Goal: Transaction & Acquisition: Purchase product/service

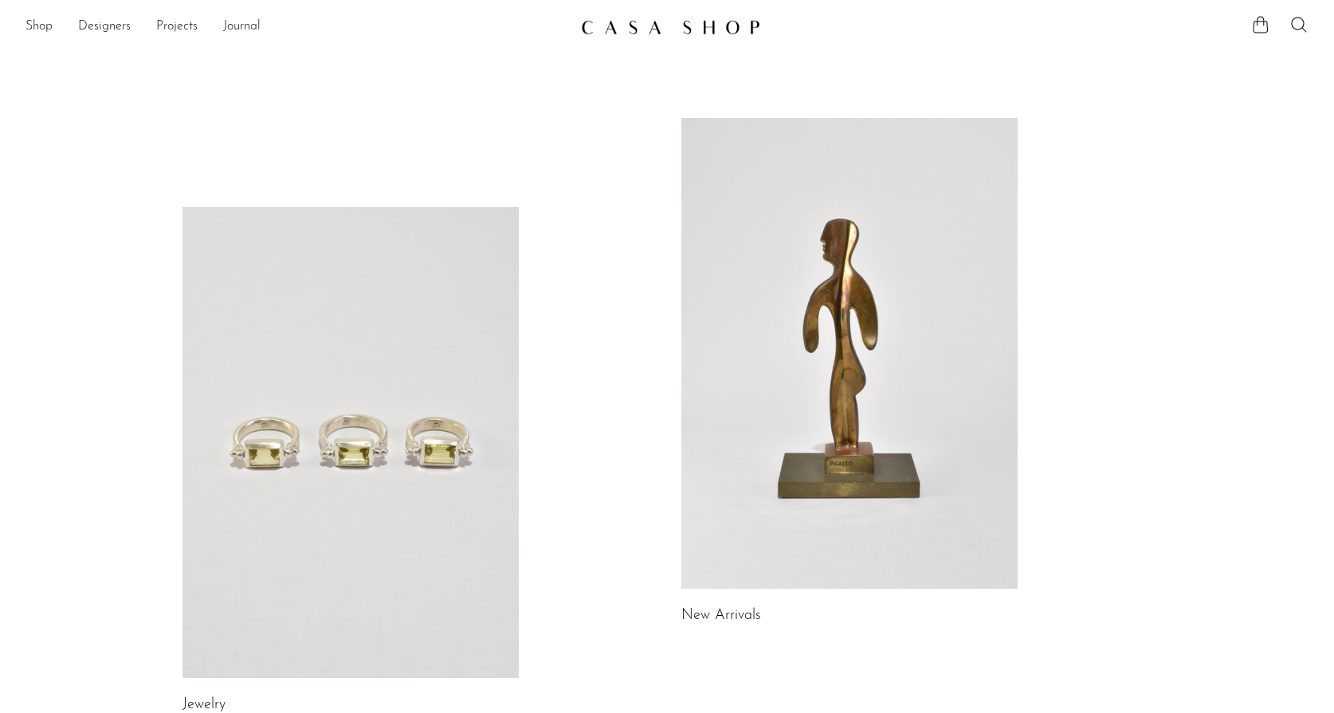
click at [772, 446] on link at bounding box center [850, 353] width 336 height 471
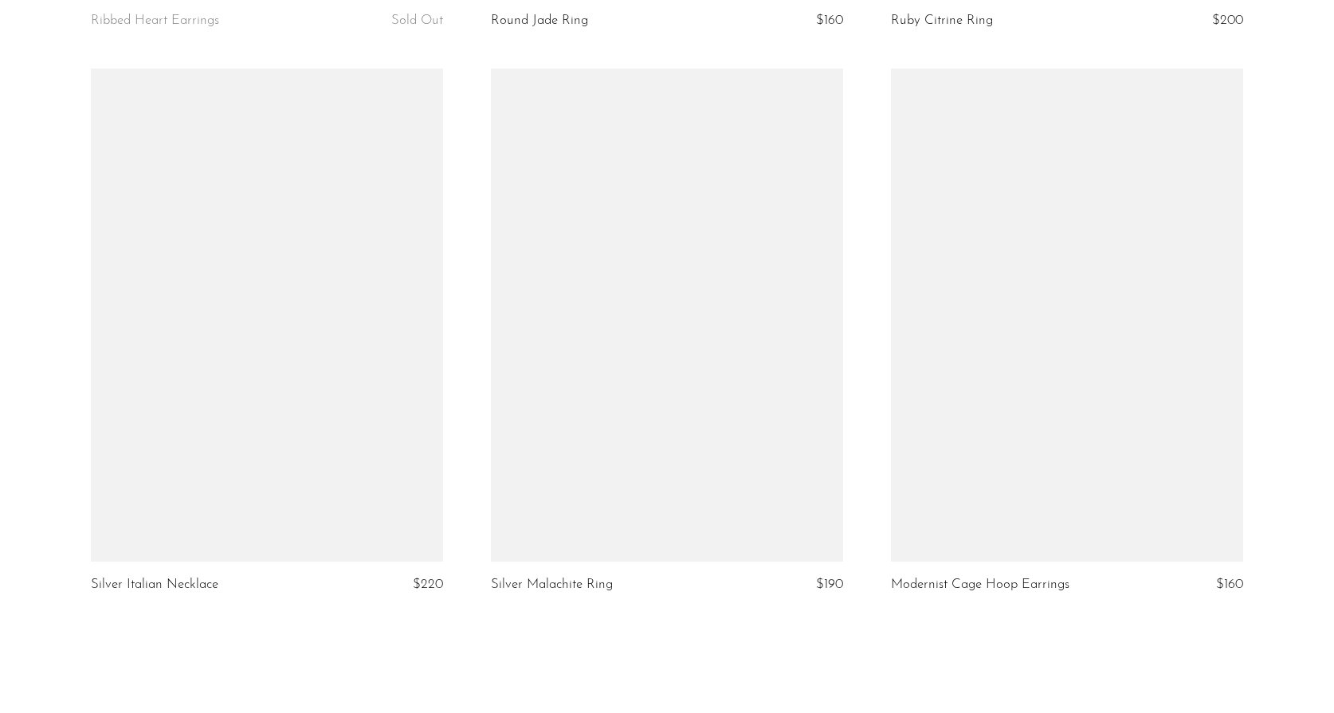
scroll to position [6403, 0]
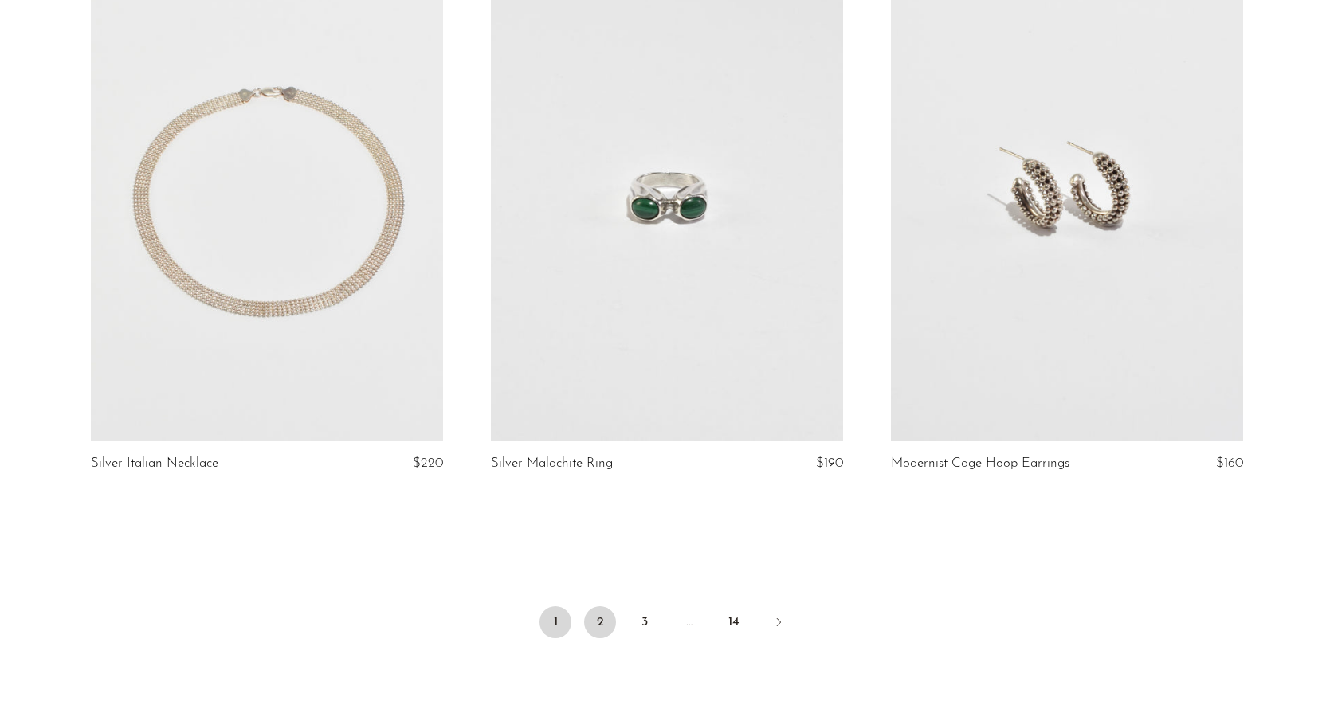
click at [591, 616] on link "2" at bounding box center [600, 623] width 32 height 32
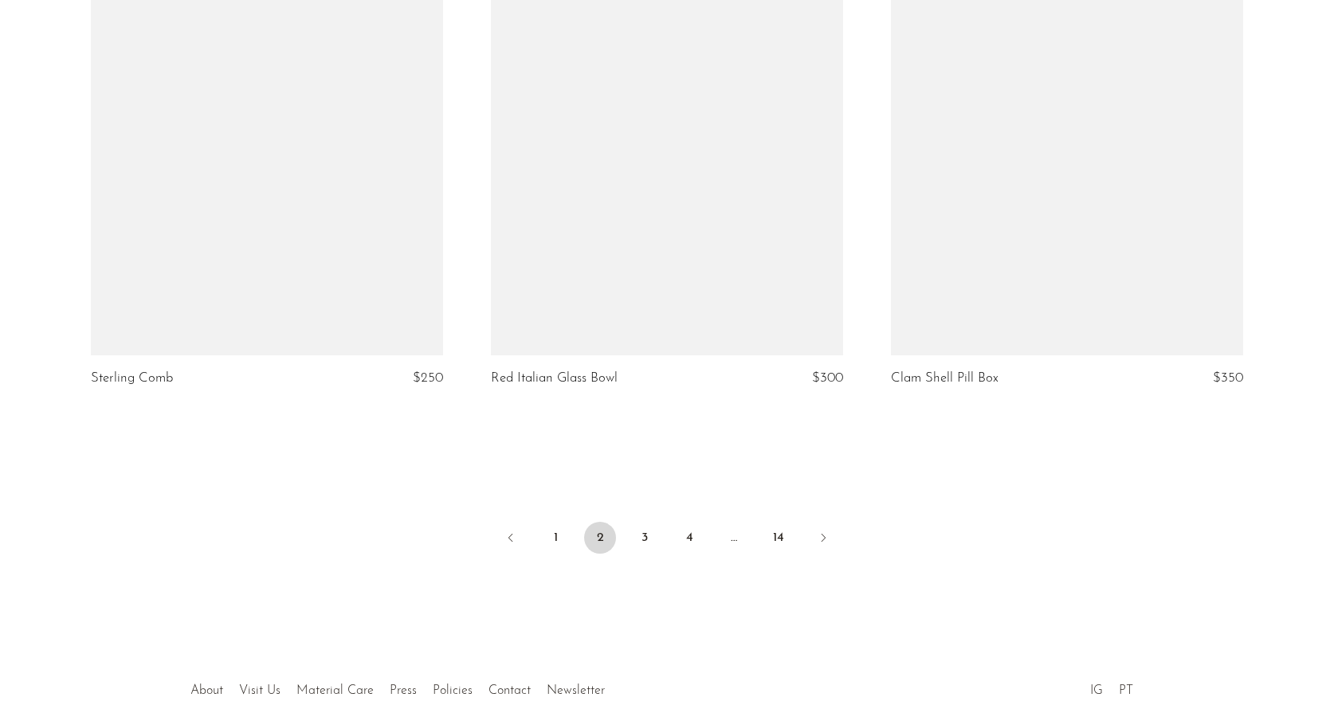
scroll to position [6581, 0]
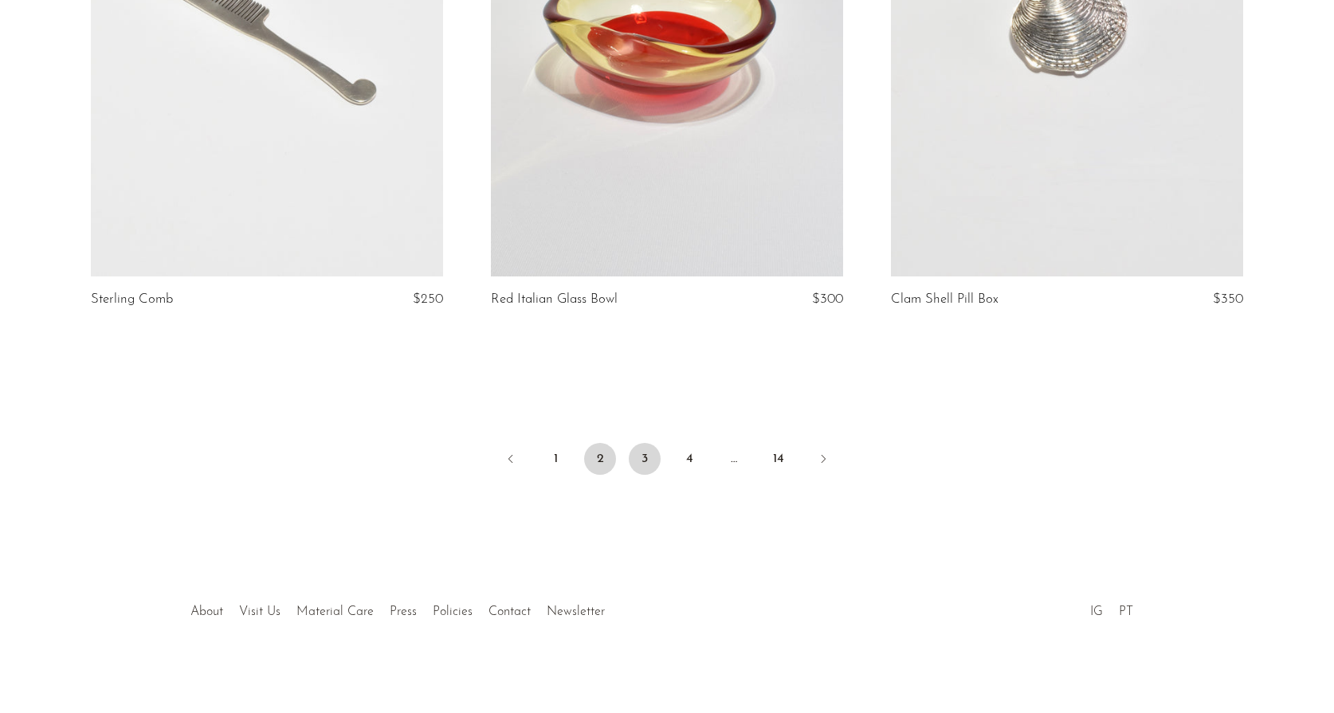
click at [643, 455] on link "3" at bounding box center [645, 459] width 32 height 32
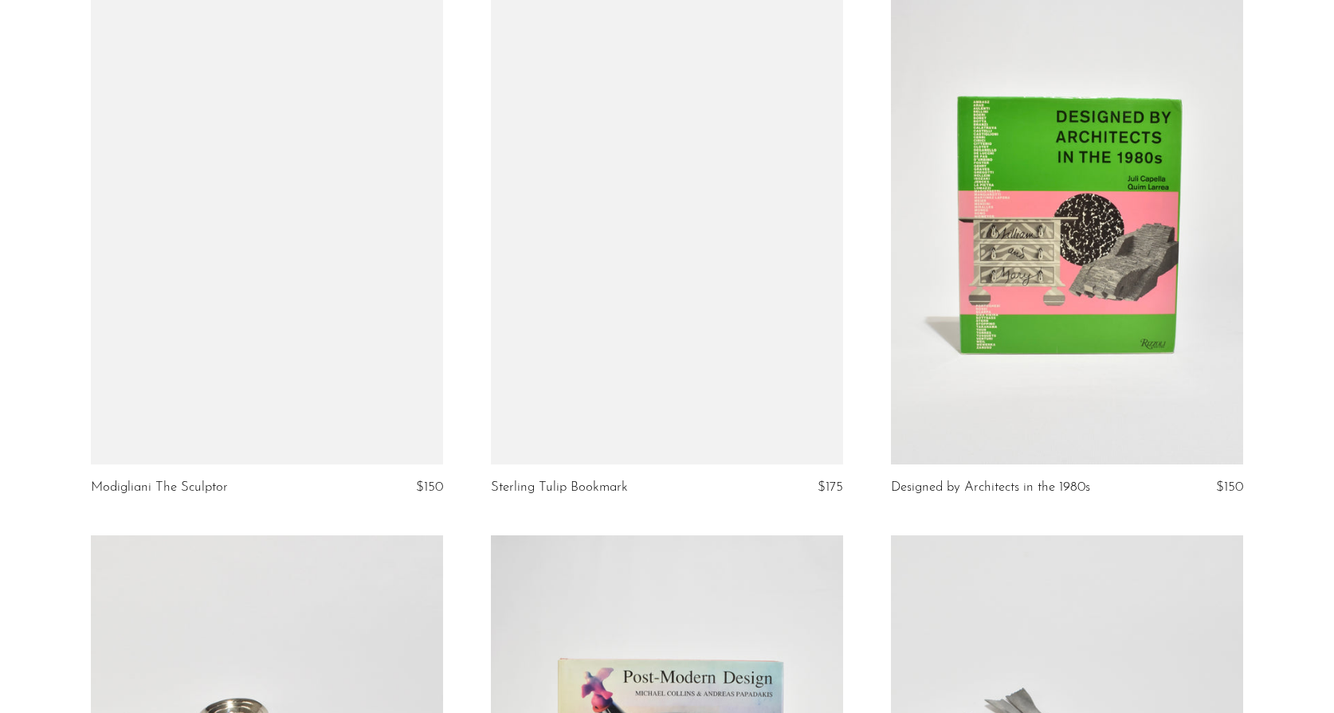
scroll to position [3642, 0]
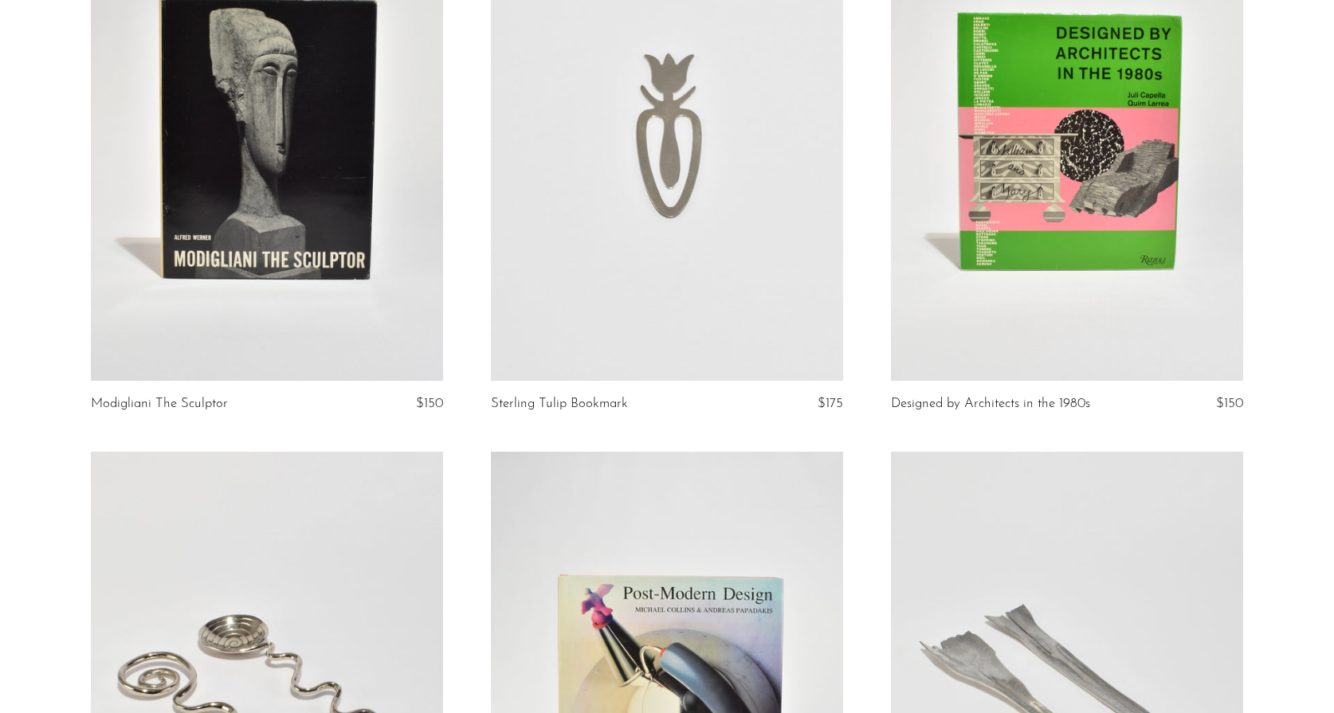
drag, startPoint x: 240, startPoint y: 403, endPoint x: 86, endPoint y: 396, distance: 154.0
click at [86, 396] on article "Modigliani The Sculptor $150" at bounding box center [267, 170] width 400 height 564
copy link "Modigliani The Sculptor"
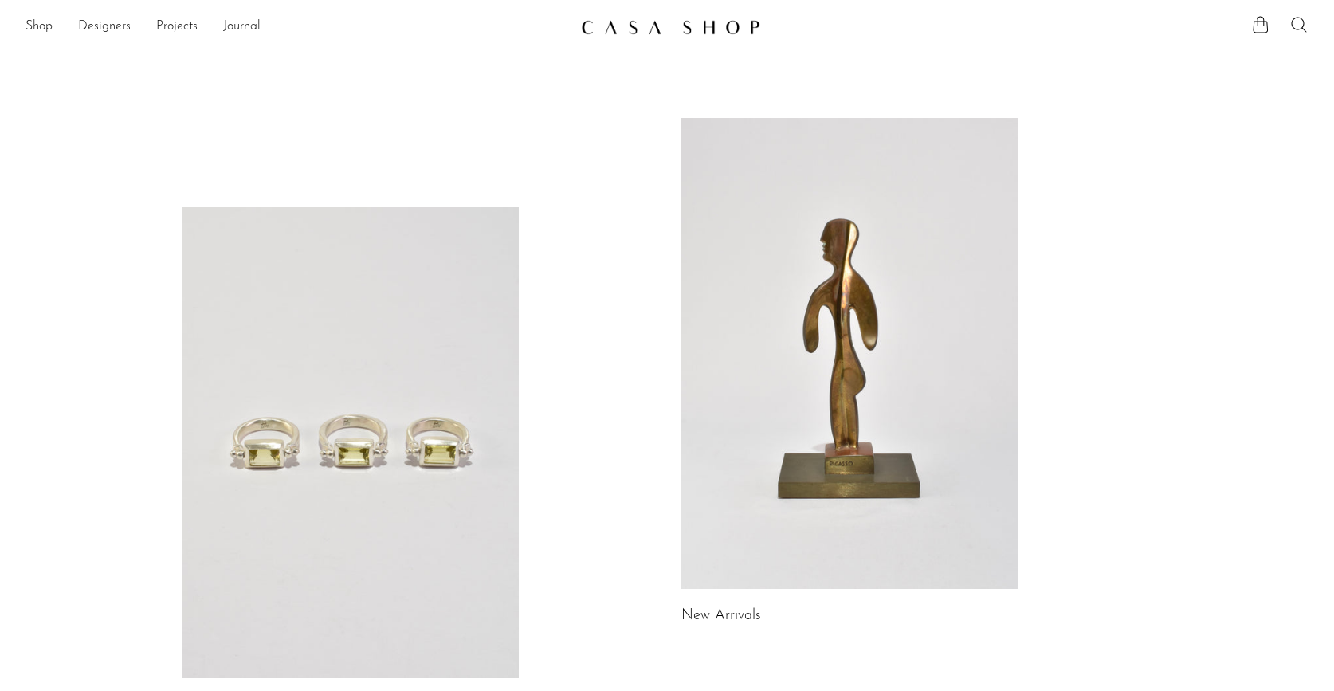
scroll to position [7, 0]
